Goal: Information Seeking & Learning: Learn about a topic

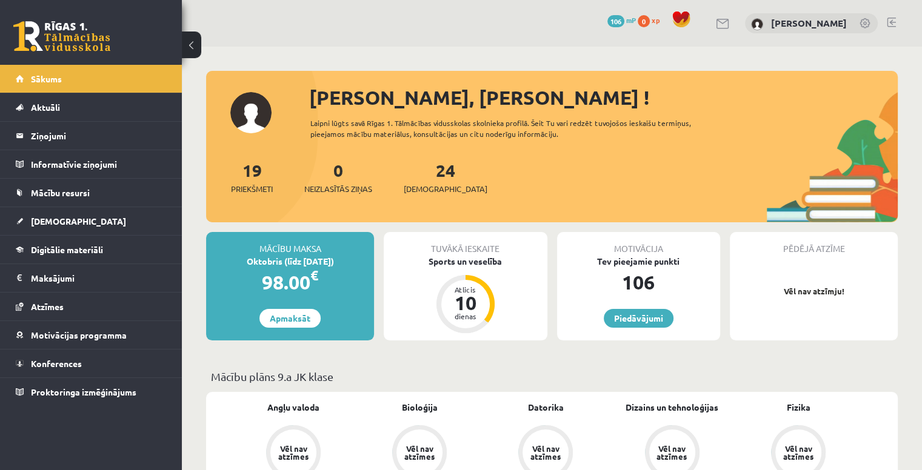
scroll to position [20, 0]
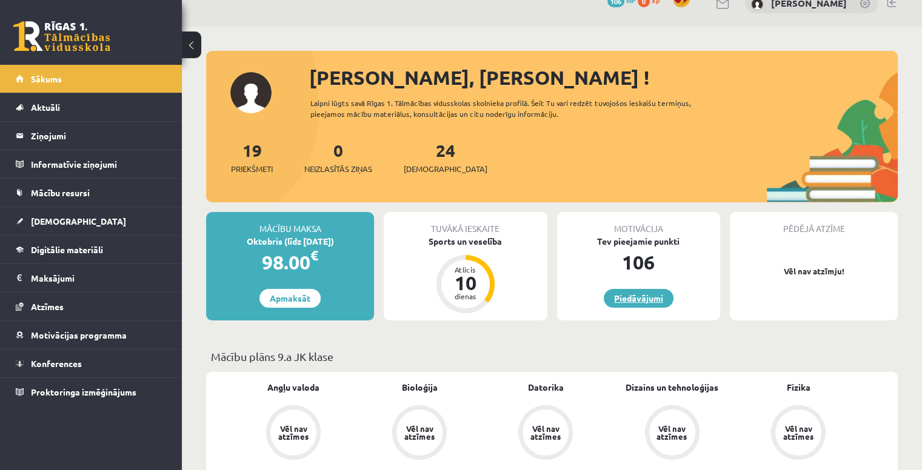
click at [629, 305] on link "Piedāvājumi" at bounding box center [639, 298] width 70 height 19
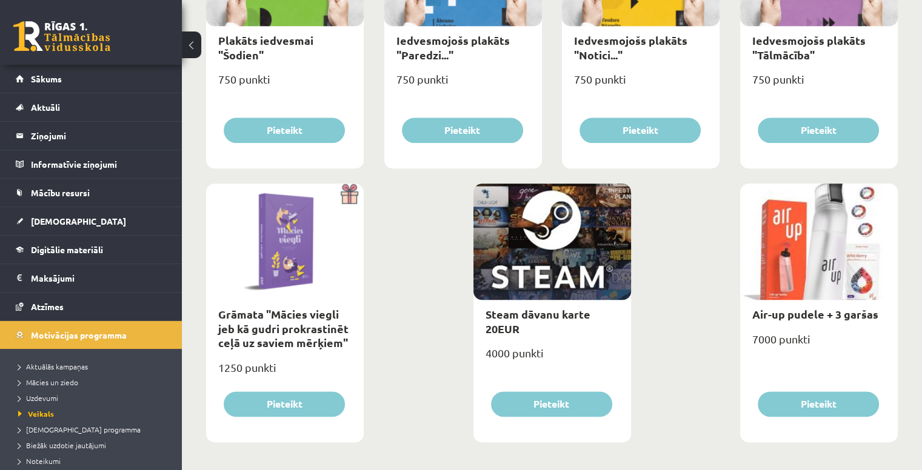
scroll to position [1391, 0]
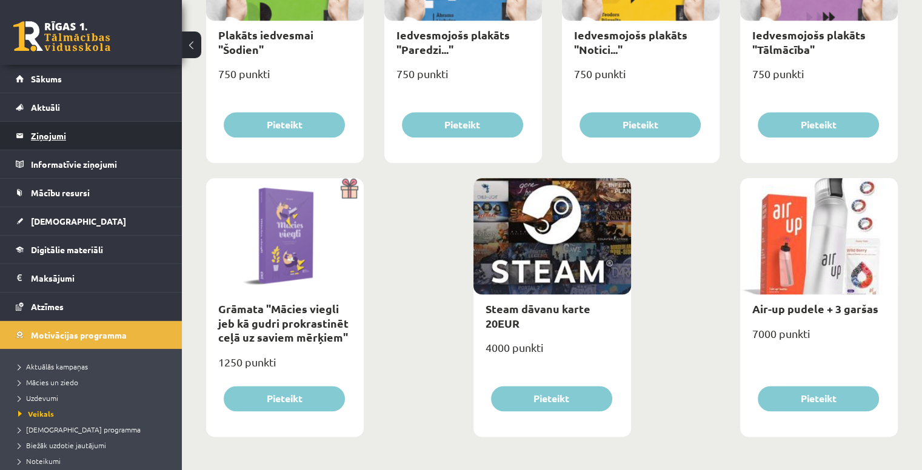
click at [61, 147] on legend "Ziņojumi 0" at bounding box center [99, 136] width 136 height 28
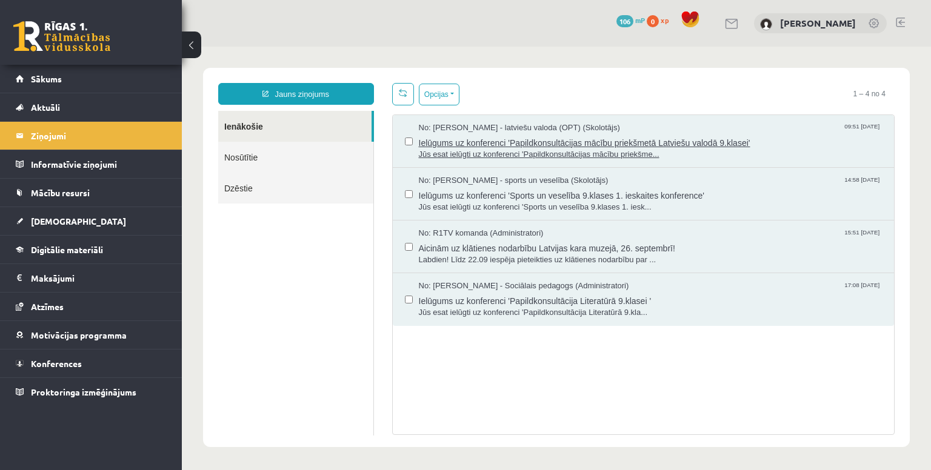
click at [444, 158] on span "Jūs esat ielūgti uz konferenci 'Papildkonsultācijas mācību priekšme..." at bounding box center [651, 155] width 464 height 12
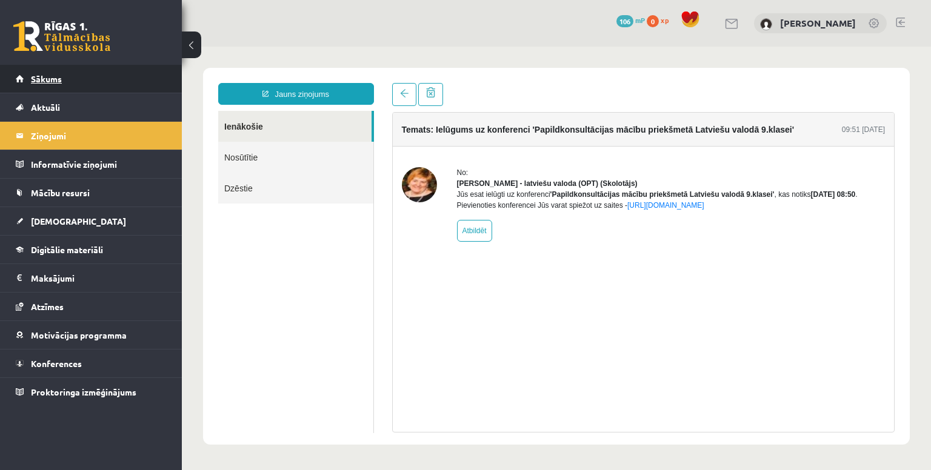
click at [87, 72] on link "Sākums" at bounding box center [91, 79] width 151 height 28
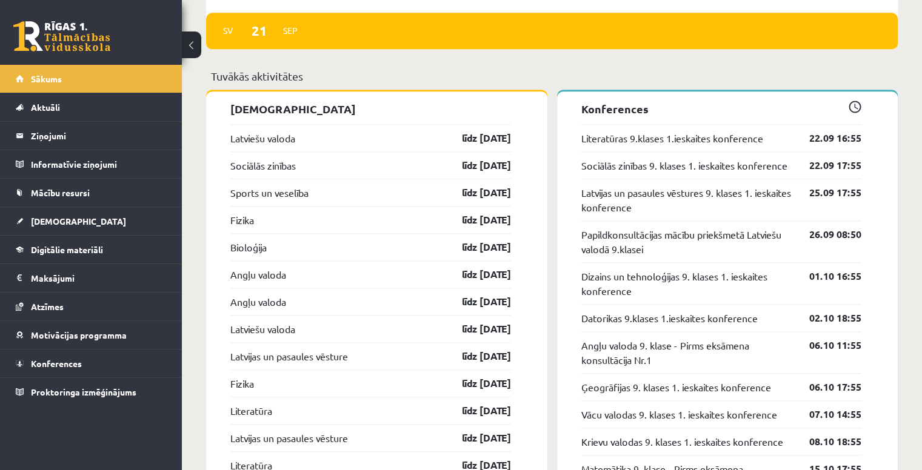
scroll to position [1233, 0]
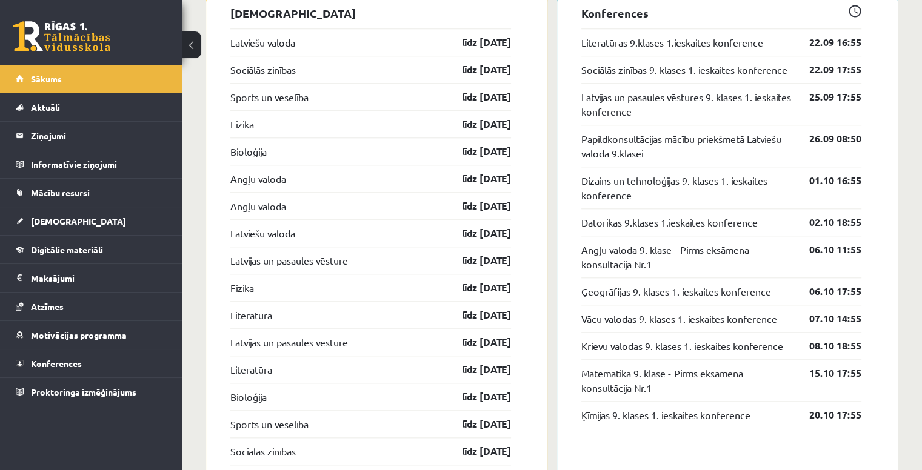
drag, startPoint x: 608, startPoint y: 22, endPoint x: 576, endPoint y: 13, distance: 33.5
click at [603, 21] on p "Konferences" at bounding box center [721, 13] width 281 height 16
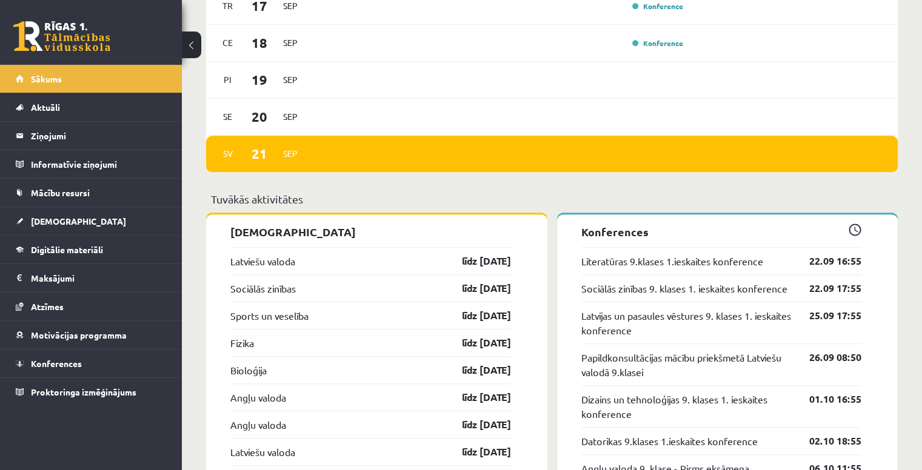
scroll to position [1060, 0]
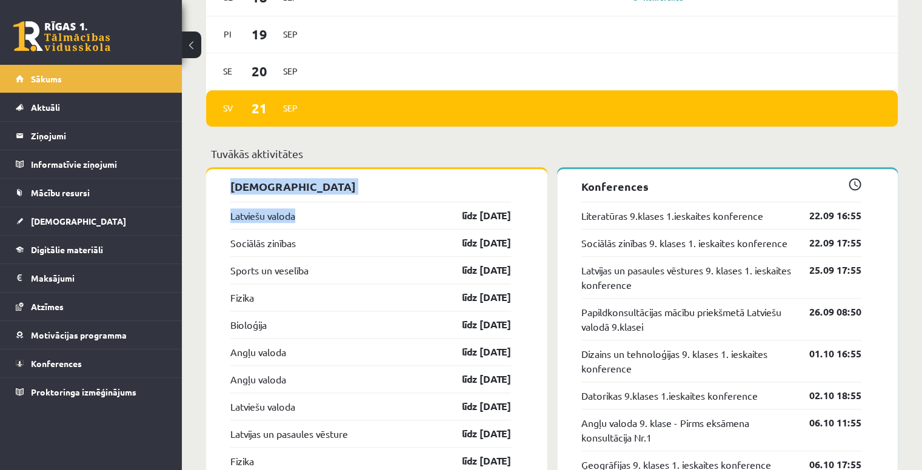
drag, startPoint x: 223, startPoint y: 182, endPoint x: 313, endPoint y: 201, distance: 92.2
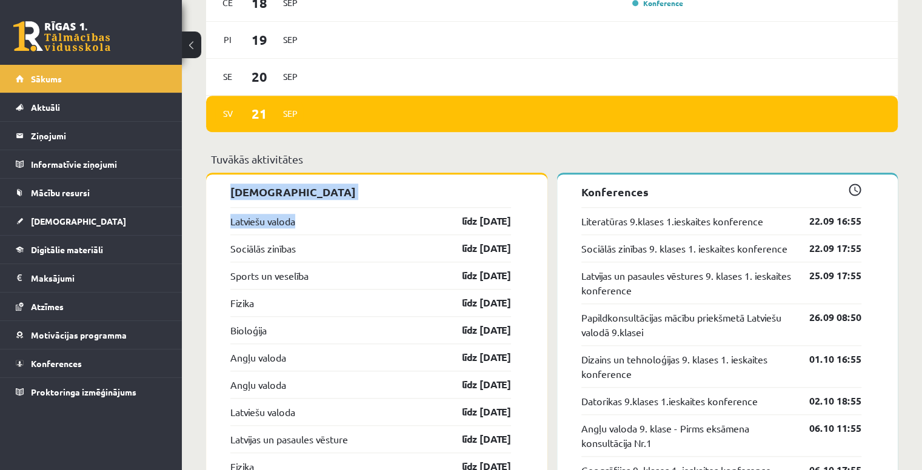
scroll to position [874, 0]
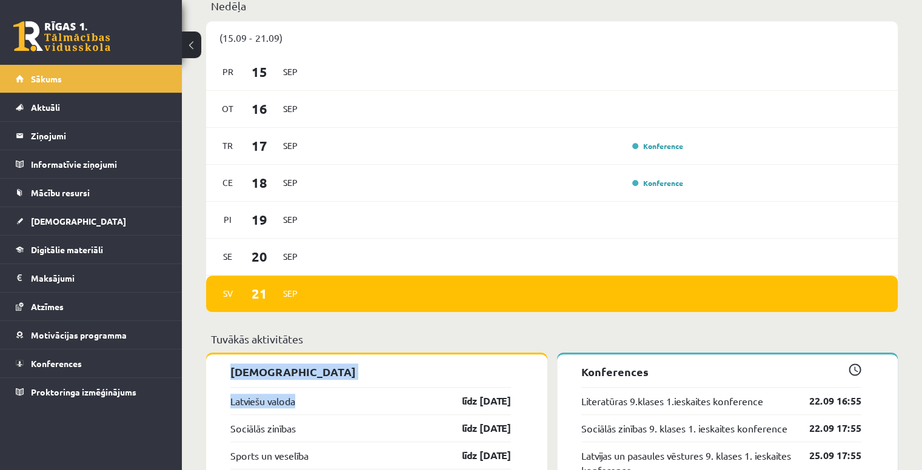
drag, startPoint x: 519, startPoint y: 224, endPoint x: 206, endPoint y: 391, distance: 355.1
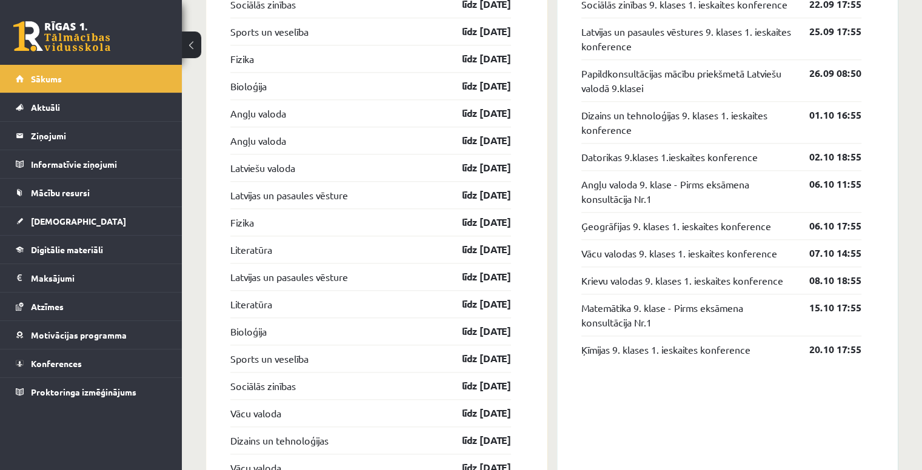
scroll to position [1279, 0]
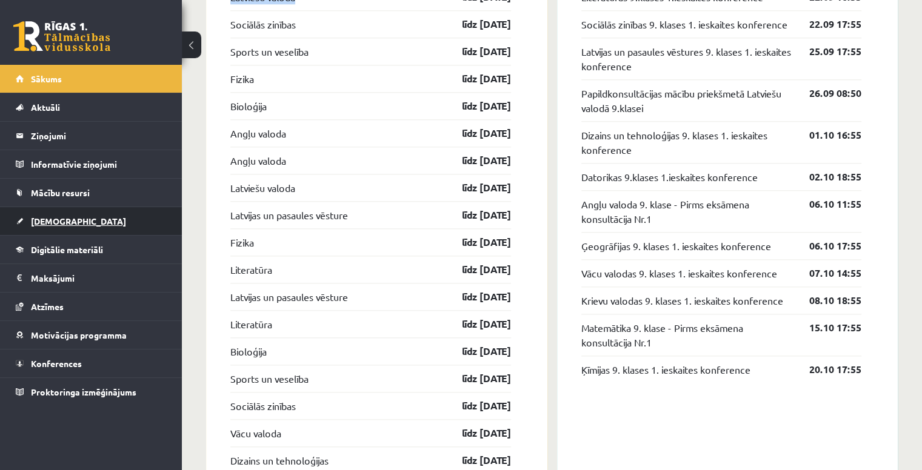
click at [59, 221] on span "[DEMOGRAPHIC_DATA]" at bounding box center [78, 221] width 95 height 11
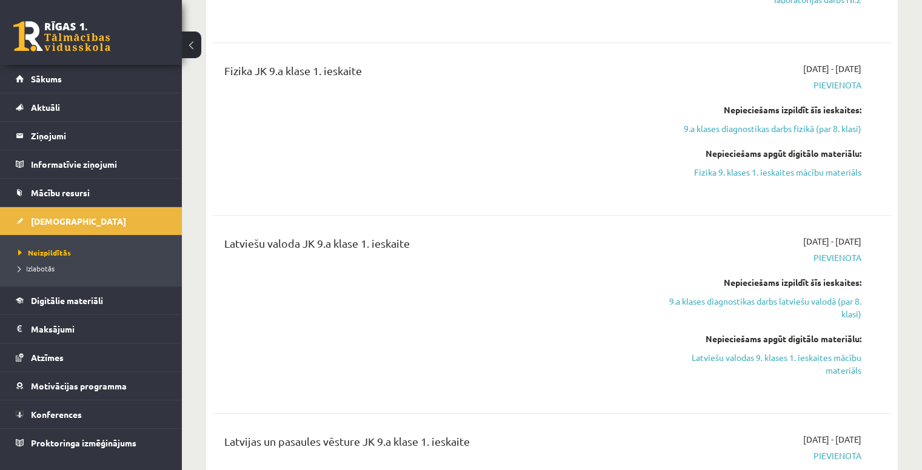
scroll to position [1218, 0]
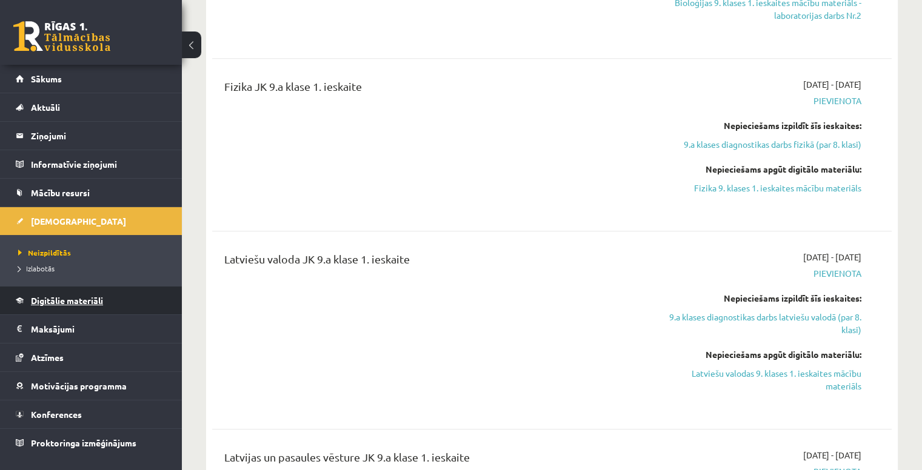
click at [67, 304] on span "Digitālie materiāli" at bounding box center [67, 300] width 72 height 11
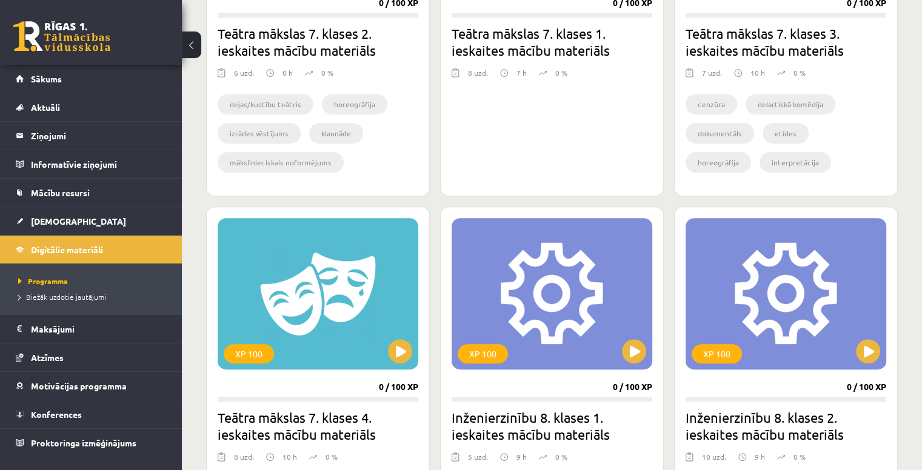
scroll to position [430, 0]
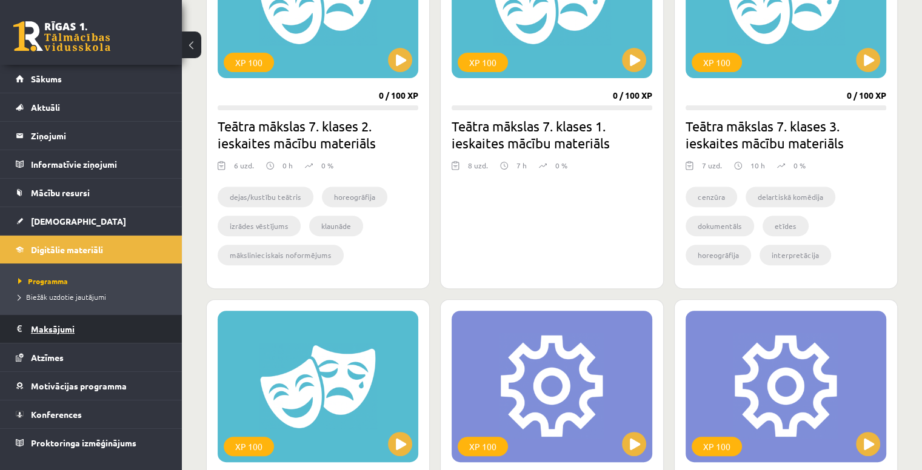
click at [83, 330] on legend "Maksājumi 0" at bounding box center [99, 329] width 136 height 28
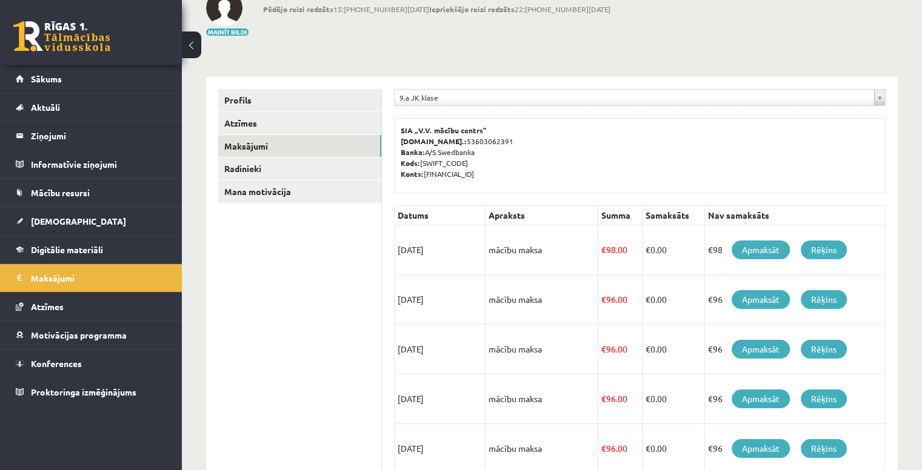
scroll to position [101, 0]
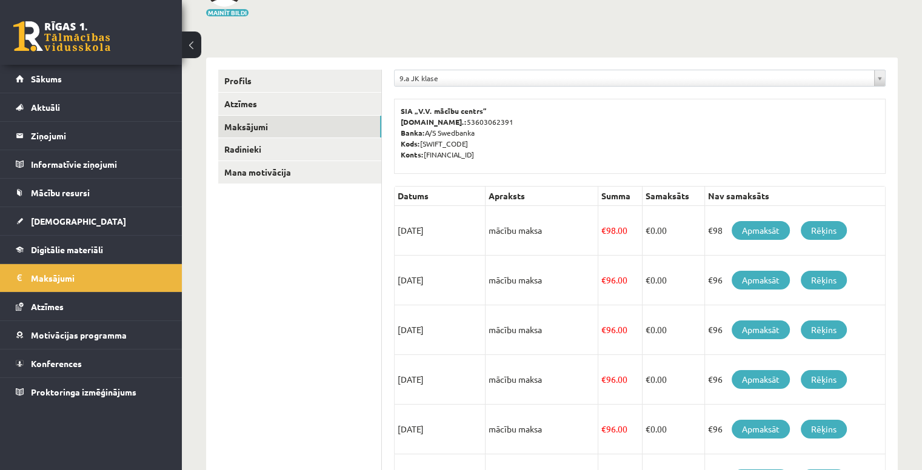
drag, startPoint x: 403, startPoint y: 112, endPoint x: 526, endPoint y: 163, distance: 133.1
click at [526, 163] on div "SIA „V.V. mācību centrs” Reģ.nr.: 53603062391 Banka: A/S Swedbanka Kods: HABALV…" at bounding box center [639, 136] width 491 height 75
drag, startPoint x: 427, startPoint y: 148, endPoint x: 510, endPoint y: 165, distance: 84.7
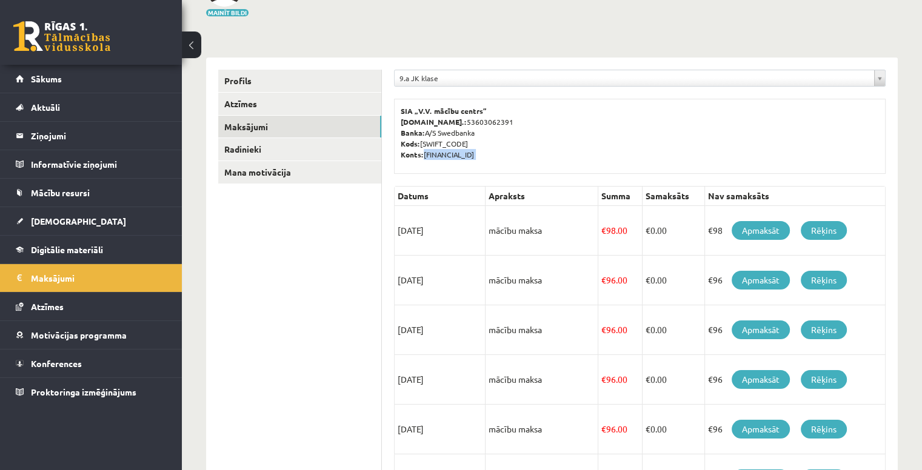
click at [510, 165] on div "SIA „V.V. mācību centrs” Reģ.nr.: 53603062391 Banka: A/S Swedbanka Kods: HABALV…" at bounding box center [639, 136] width 491 height 75
click at [510, 161] on div "SIA „V.V. mācību centrs” Reģ.nr.: 53603062391 Banka: A/S Swedbanka Kods: HABALV…" at bounding box center [639, 136] width 491 height 75
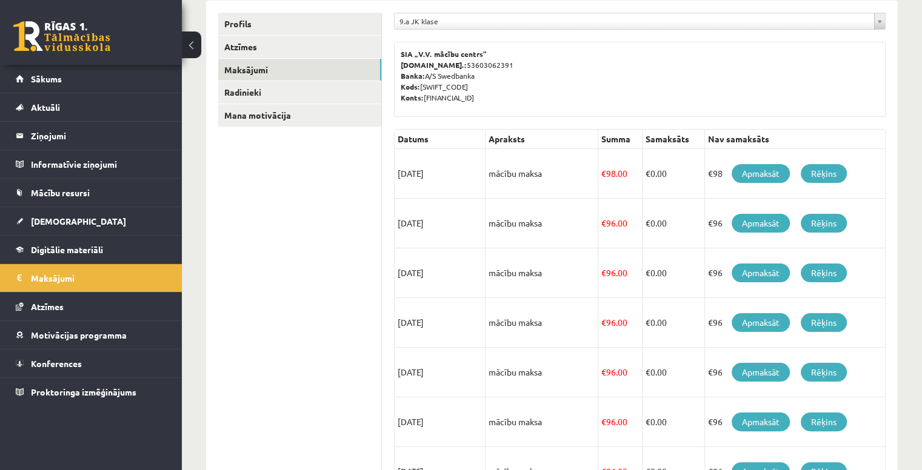
scroll to position [161, 0]
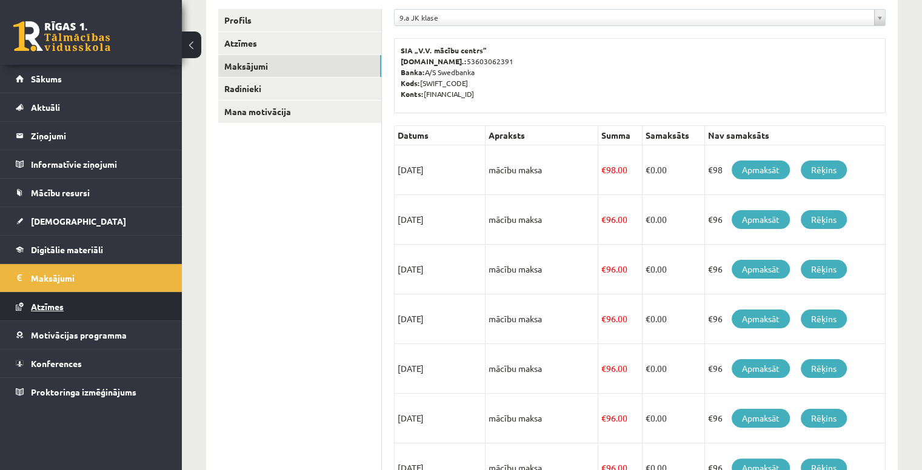
click at [138, 301] on link "Atzīmes" at bounding box center [91, 307] width 151 height 28
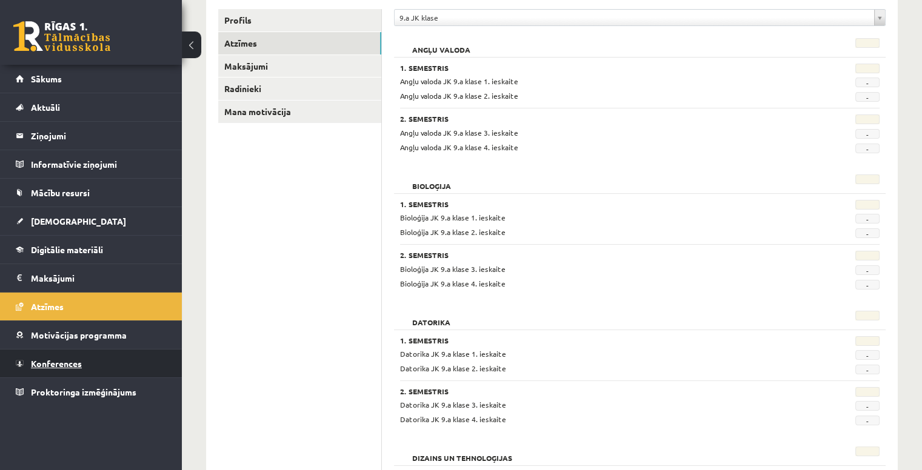
click at [104, 363] on link "Konferences" at bounding box center [91, 364] width 151 height 28
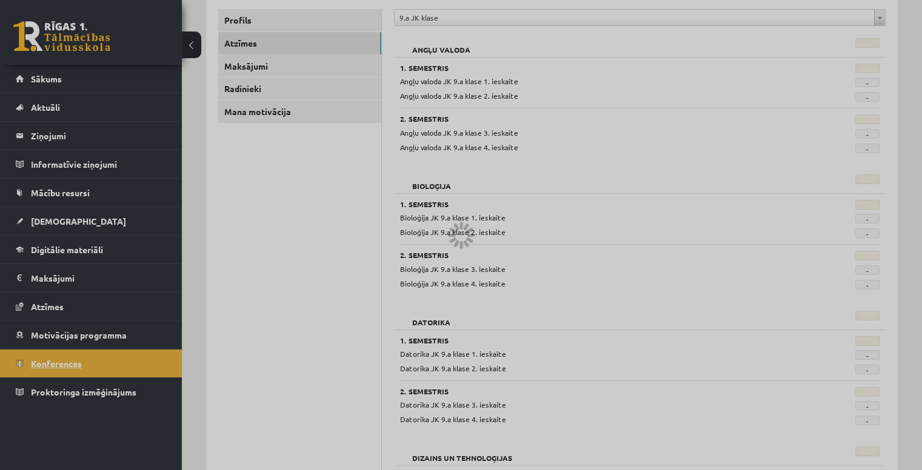
scroll to position [108, 0]
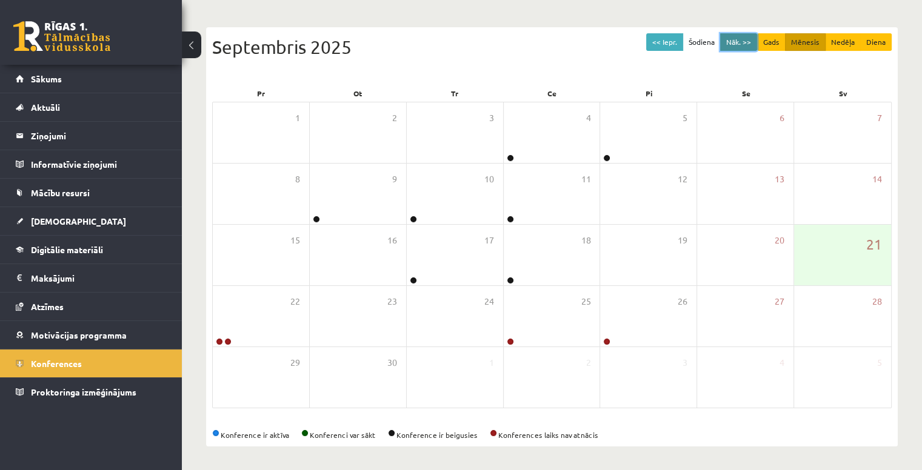
click at [728, 42] on button "Nāk. >>" at bounding box center [738, 42] width 37 height 18
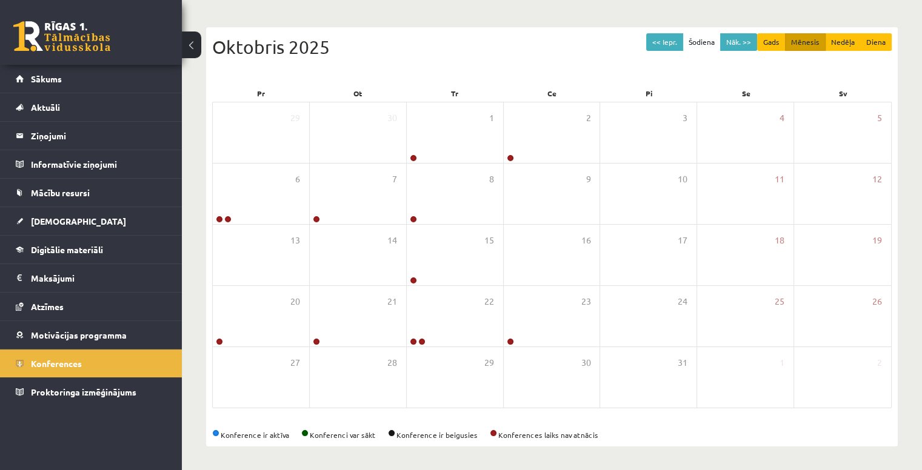
click at [531, 27] on div "<< Iepr. Šodiena Nāk. >> Gads Mēnesis Nedēļa Diena Oktobris 2025 Pr Ot Tr Ce Pi…" at bounding box center [551, 236] width 691 height 419
